Goal: Find specific page/section: Find specific page/section

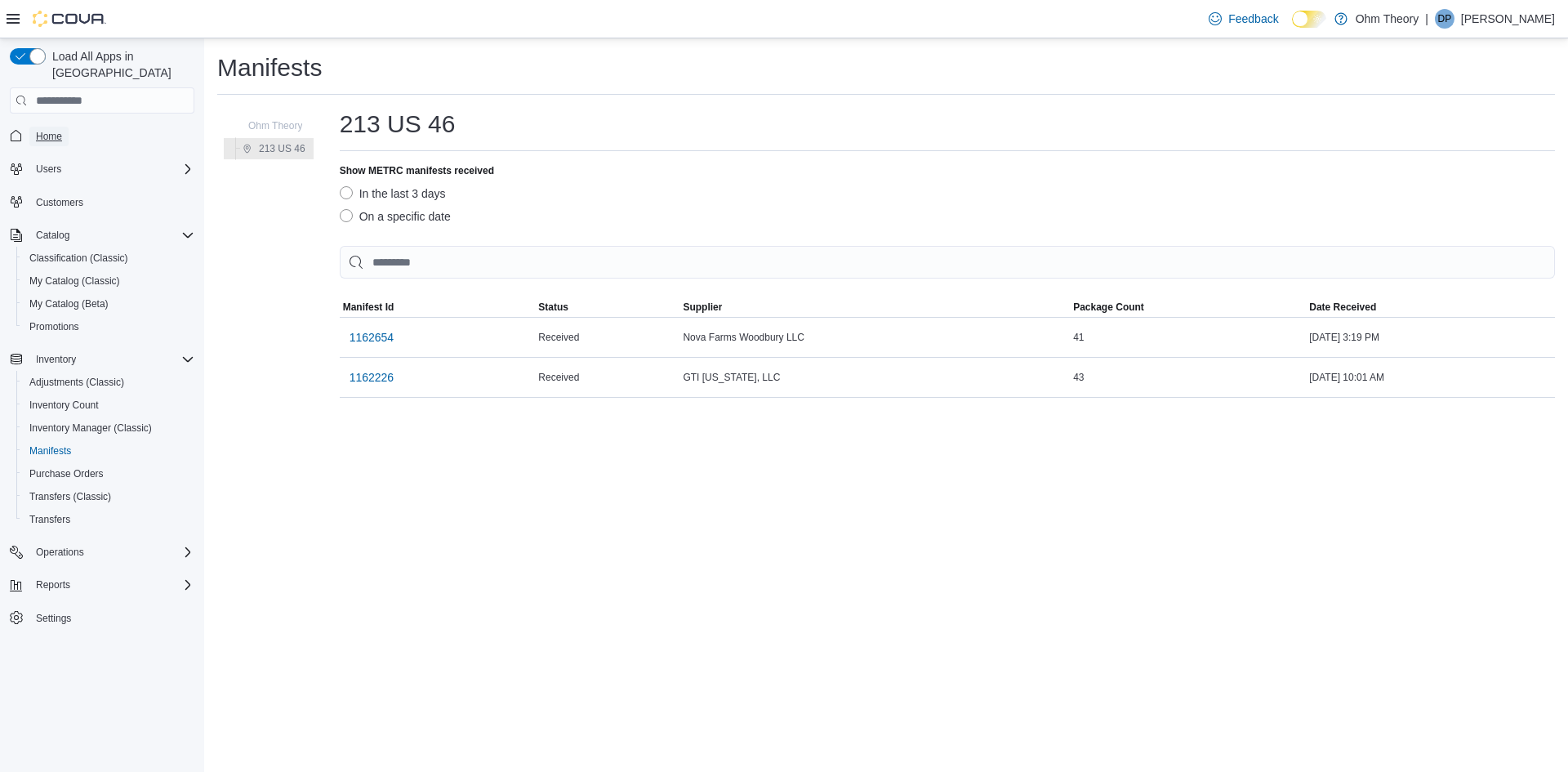
click at [47, 127] on span "Home" at bounding box center [50, 136] width 26 height 20
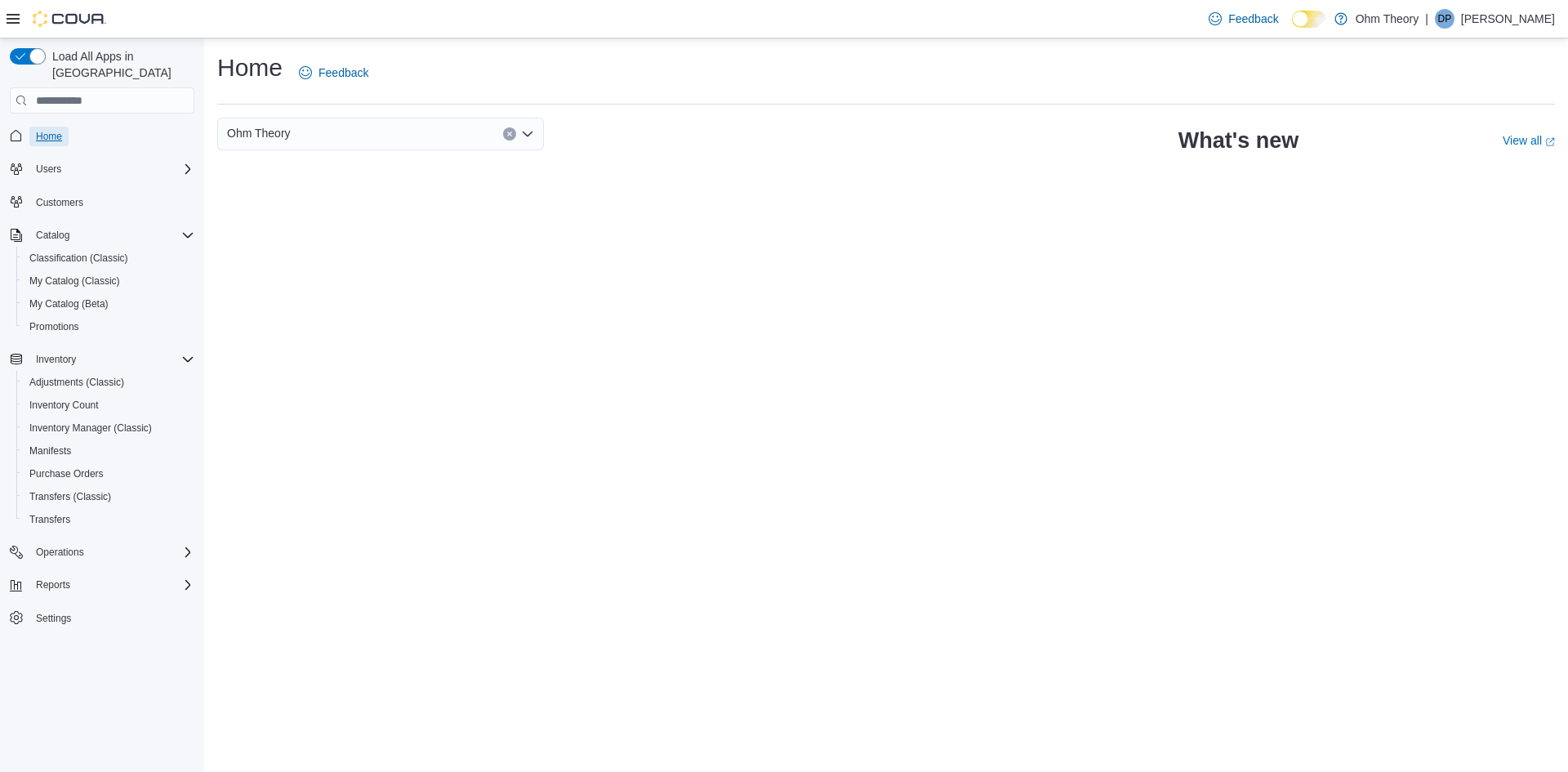
click at [46, 130] on span "Home" at bounding box center [50, 136] width 26 height 13
click at [316, 139] on div "Ohm Theory" at bounding box center [381, 134] width 327 height 33
click at [316, 140] on div "Ohm Theory Combo box. Selected. Ohm Theory. Press Backspace to delete Ohm Theor…" at bounding box center [381, 134] width 327 height 33
click at [317, 140] on div "Ohm Theory Combo box. Selected. Ohm Theory. Press Backspace to delete Ohm Theor…" at bounding box center [381, 134] width 327 height 33
click at [514, 134] on button "Clear input" at bounding box center [509, 134] width 13 height 13
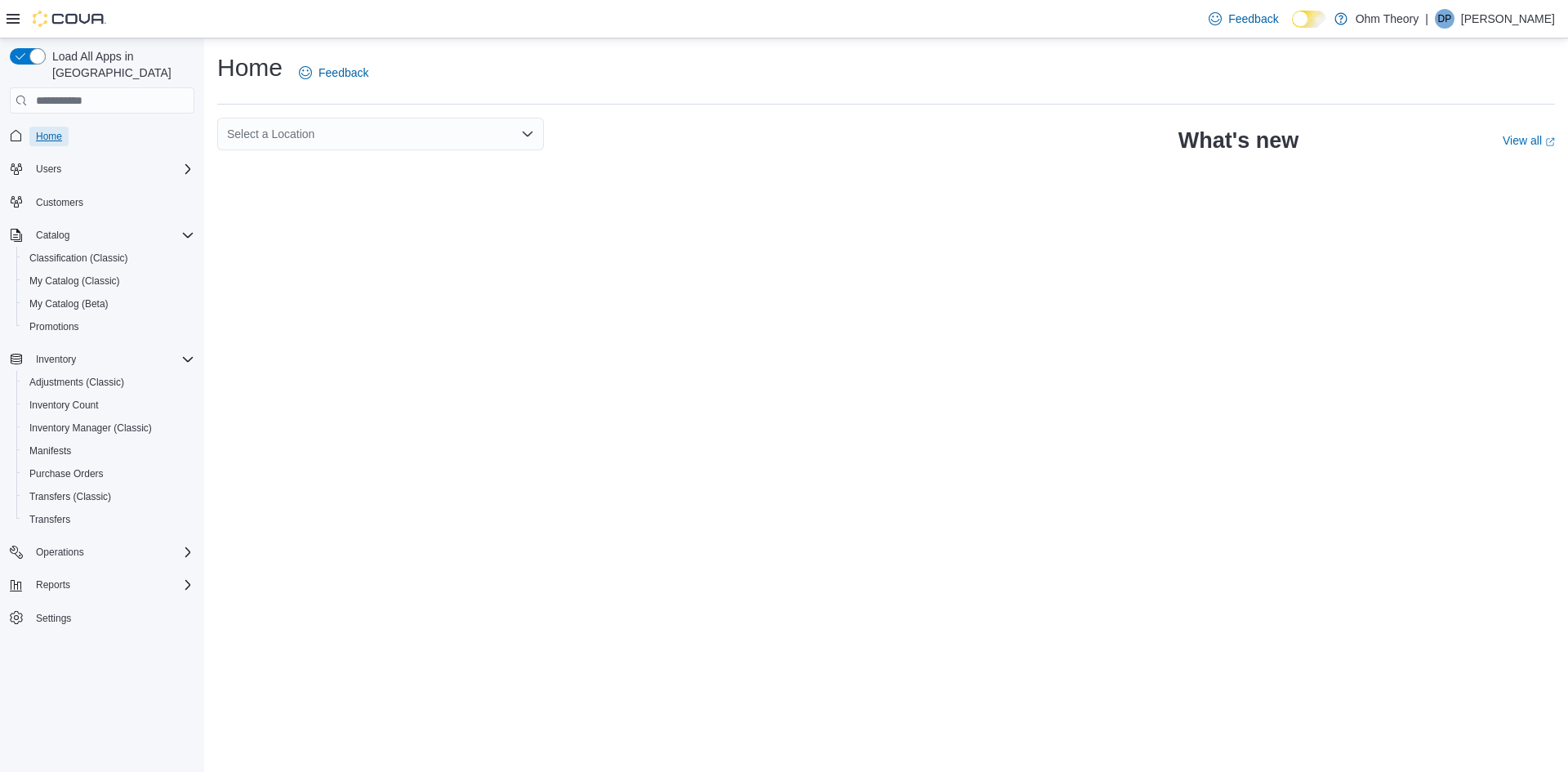
click at [57, 130] on span "Home" at bounding box center [50, 136] width 26 height 13
click at [56, 376] on span "Adjustments (Classic)" at bounding box center [77, 382] width 95 height 13
